Goal: Find specific page/section: Find specific page/section

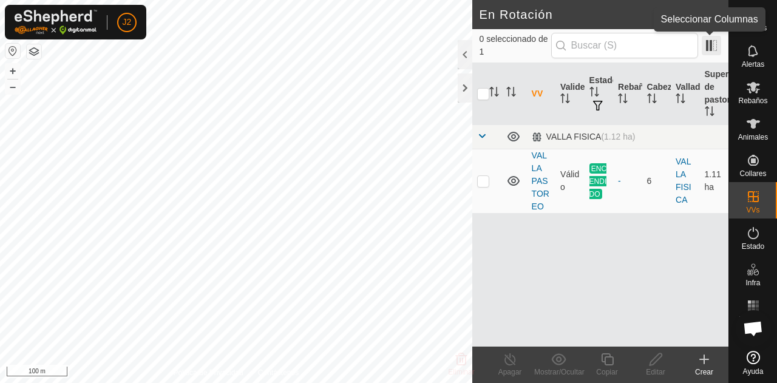
click at [715, 48] on span at bounding box center [711, 45] width 19 height 19
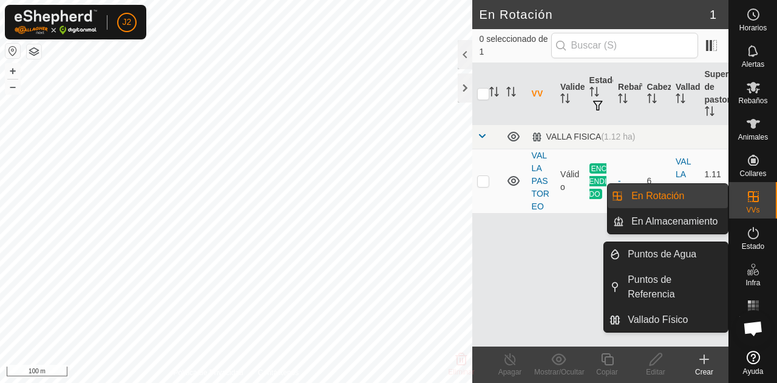
click at [752, 265] on icon at bounding box center [753, 269] width 15 height 15
